Goal: Register for event/course

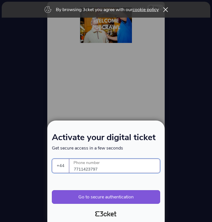
select select "44"
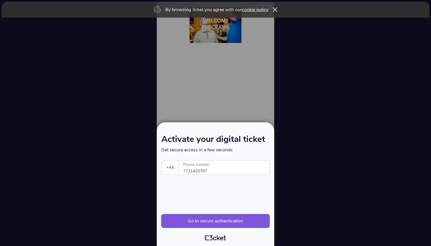
click at [194, 222] on button "Go to secure authentication" at bounding box center [215, 221] width 108 height 14
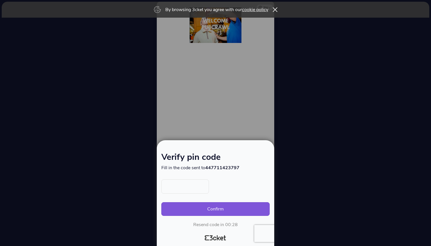
click at [181, 187] on input "text" at bounding box center [185, 187] width 48 height 14
type input "3262"
click at [212, 209] on button "Confirm" at bounding box center [215, 210] width 108 height 14
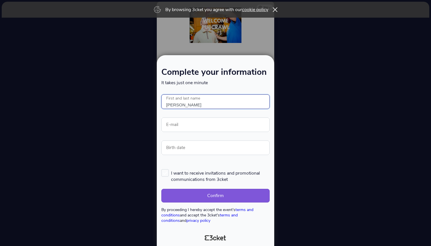
type input "[PERSON_NAME]"
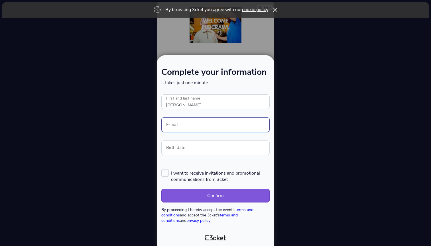
type input "rheaganrandall@gmail.com"
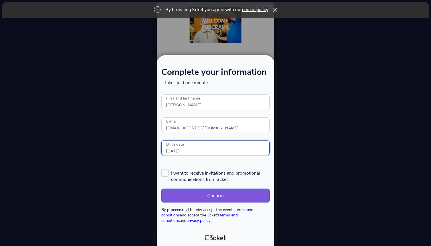
type input "14/07/2003"
click at [207, 191] on button "Confirm" at bounding box center [215, 196] width 108 height 14
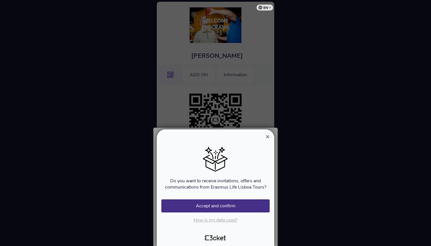
click at [266, 139] on span "×" at bounding box center [267, 137] width 4 height 8
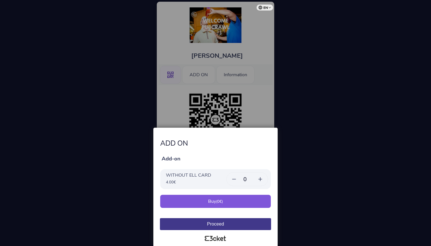
click at [195, 177] on p "WITHOUT ELL CARD" at bounding box center [188, 175] width 45 height 6
click at [177, 117] on div at bounding box center [215, 123] width 431 height 246
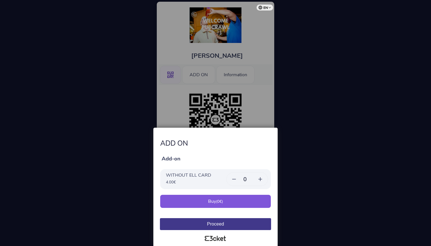
click at [222, 225] on button "Proceed" at bounding box center [215, 224] width 111 height 12
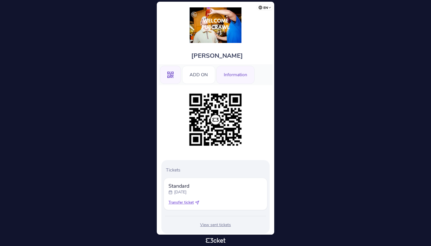
click at [238, 81] on div "Information" at bounding box center [235, 75] width 38 height 18
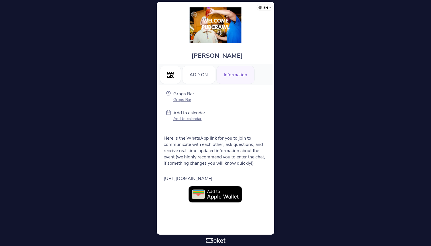
click at [209, 179] on span "[URL][DOMAIN_NAME]" at bounding box center [188, 179] width 49 height 6
